Goal: Find specific page/section: Find specific page/section

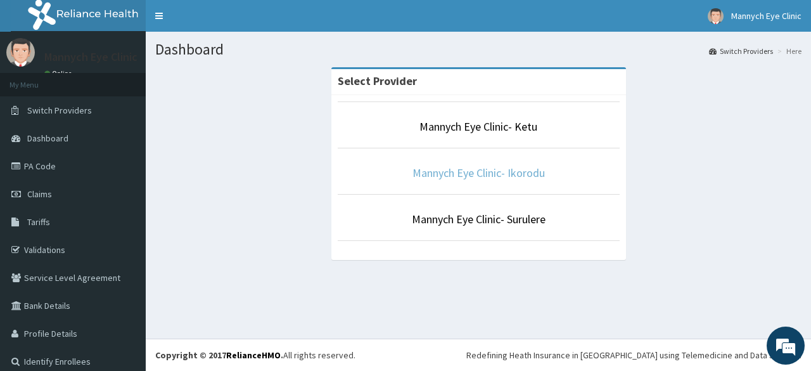
click at [478, 172] on link "Mannych Eye Clinic- Ikorodu" at bounding box center [478, 172] width 132 height 15
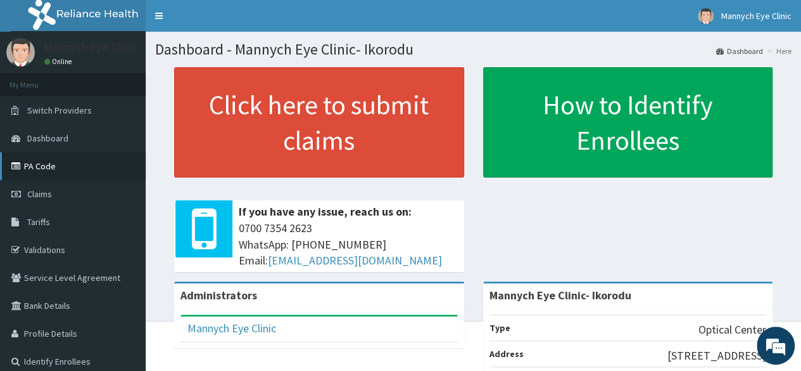
click at [38, 168] on link "PA Code" at bounding box center [73, 166] width 146 height 28
